Goal: Information Seeking & Learning: Check status

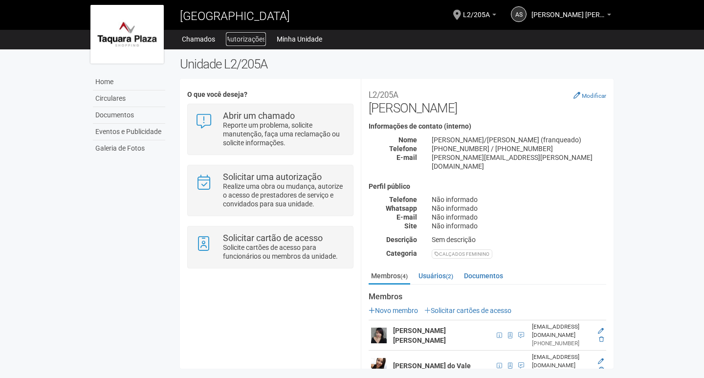
click at [251, 37] on link "Autorizações" at bounding box center [246, 39] width 40 height 14
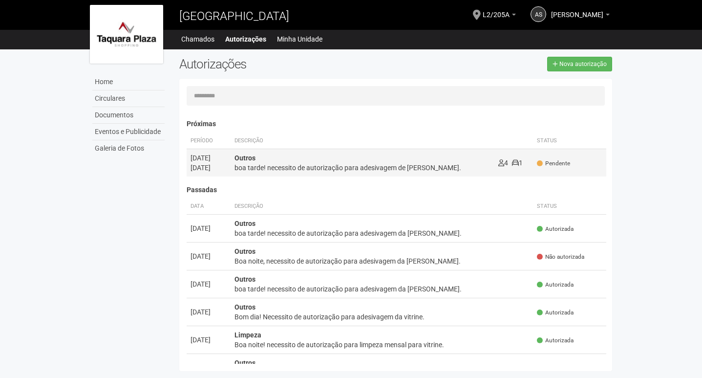
click at [413, 173] on td "Outros boa tarde! necessito de autorização para adesivagem de vitrine. 4 1" at bounding box center [363, 163] width 264 height 28
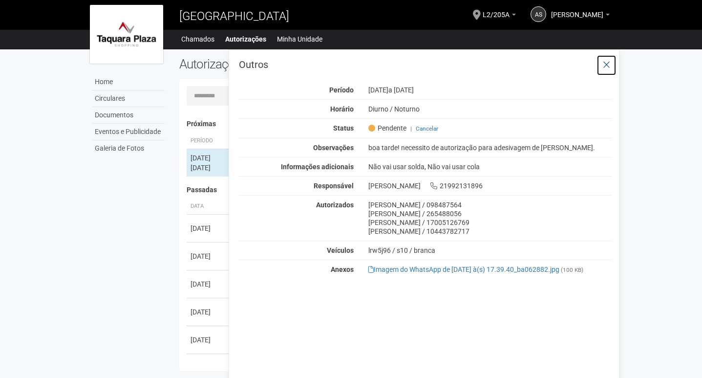
click at [606, 61] on icon at bounding box center [606, 65] width 7 height 10
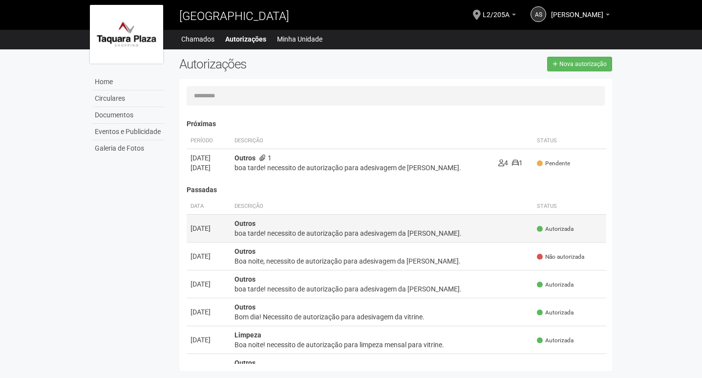
click at [330, 232] on div "boa tarde! necessito de autorização para adesivagem da vitrine." at bounding box center [382, 233] width 295 height 10
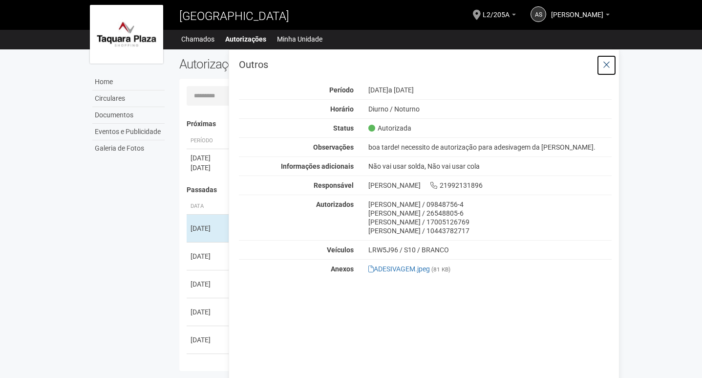
click at [610, 60] on icon at bounding box center [606, 65] width 7 height 10
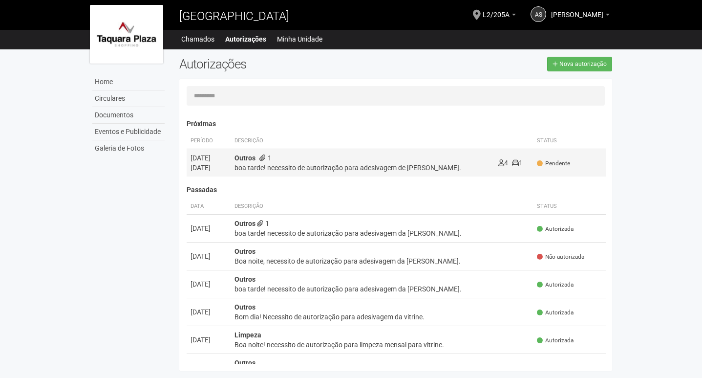
click at [256, 169] on div "boa tarde! necessito de autorização para adesivagem de vitrine." at bounding box center [363, 168] width 256 height 10
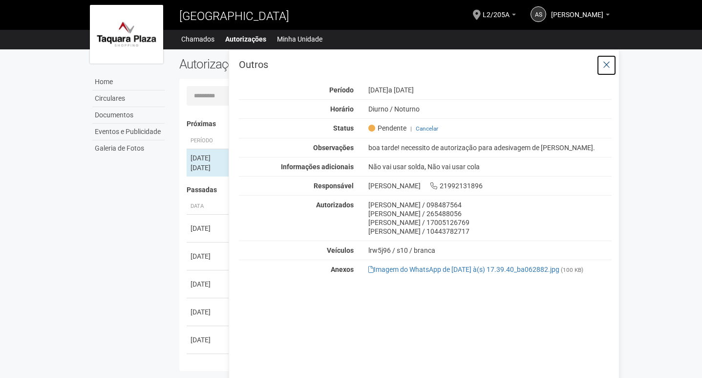
click at [602, 65] on button at bounding box center [607, 65] width 20 height 21
